Goal: Task Accomplishment & Management: Use online tool/utility

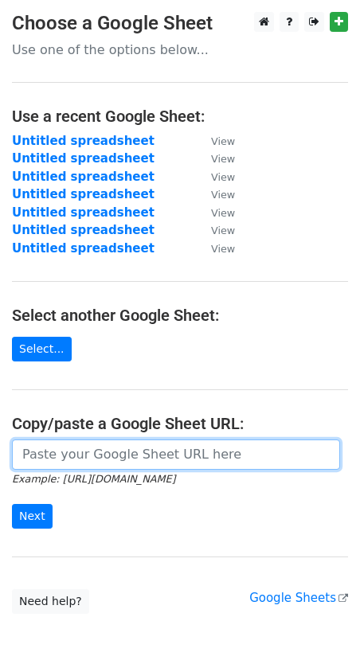
click at [107, 460] on input "url" at bounding box center [176, 455] width 328 height 30
paste input "https://docs.google.com/spreadsheets/d/1gyiZSfhCErvHwB5znp1y-lBvemAdb5dV9EnljlA…"
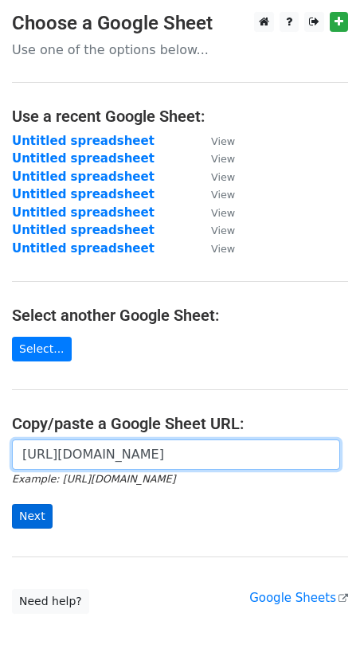
type input "https://docs.google.com/spreadsheets/d/1gyiZSfhCErvHwB5znp1y-lBvemAdb5dV9EnljlA…"
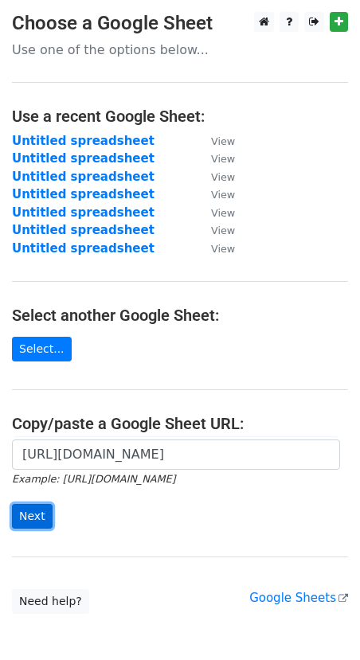
click at [35, 508] on input "Next" at bounding box center [32, 516] width 41 height 25
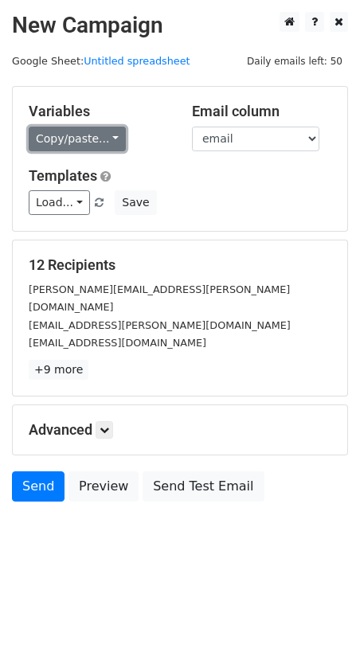
click at [54, 141] on link "Copy/paste..." at bounding box center [77, 139] width 97 height 25
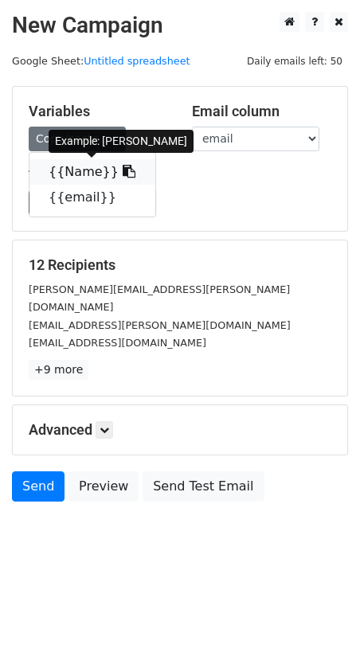
click at [87, 173] on link "{{Name}}" at bounding box center [92, 171] width 126 height 25
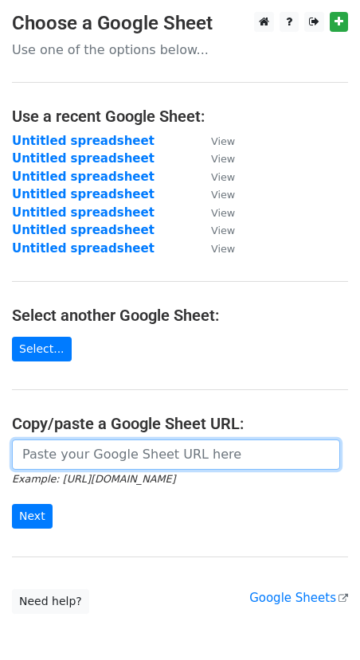
click at [71, 457] on input "url" at bounding box center [176, 455] width 328 height 30
paste input "[URL][DOMAIN_NAME]"
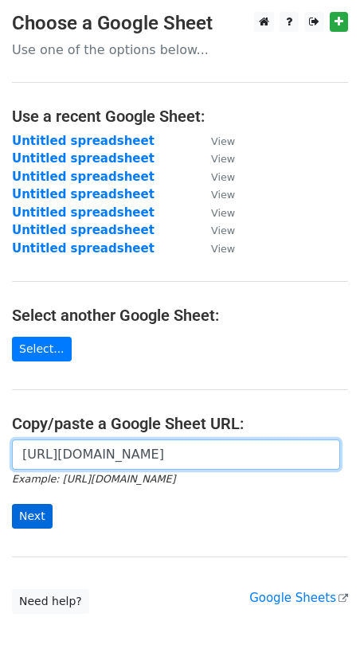
type input "[URL][DOMAIN_NAME]"
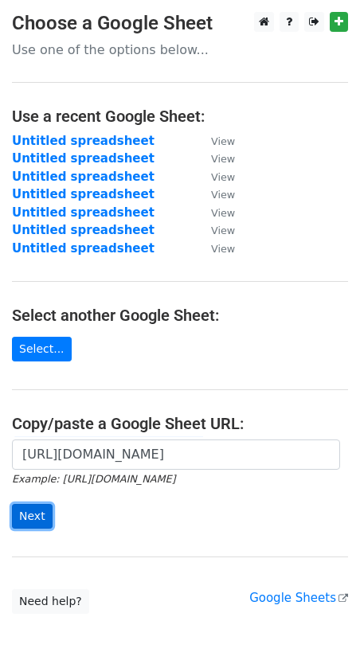
click at [30, 519] on input "Next" at bounding box center [32, 516] width 41 height 25
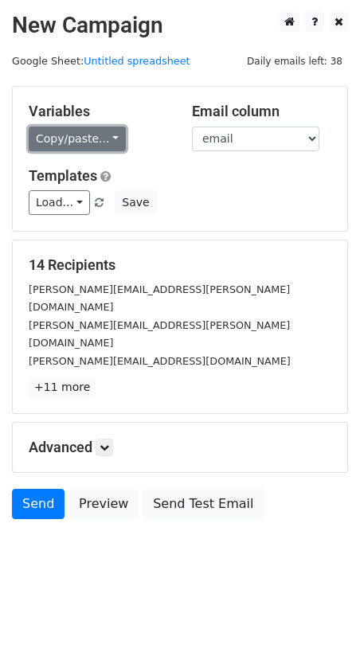
click at [74, 143] on link "Copy/paste..." at bounding box center [77, 139] width 97 height 25
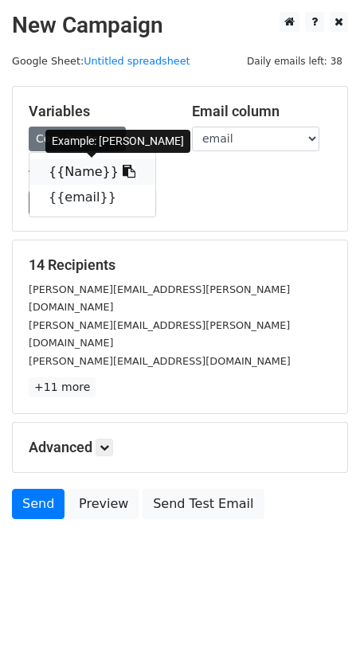
click at [75, 173] on link "{{Name}}" at bounding box center [92, 171] width 126 height 25
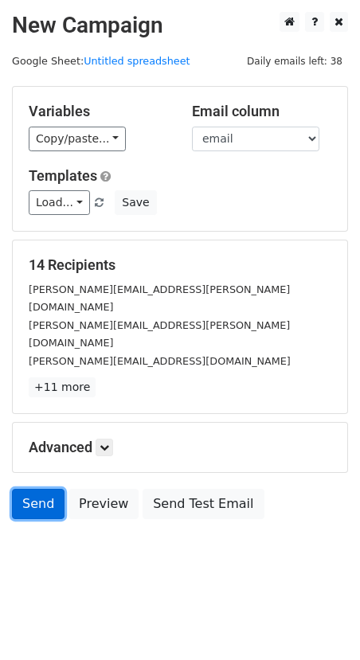
click at [47, 489] on link "Send" at bounding box center [38, 504] width 53 height 30
